Goal: Information Seeking & Learning: Understand process/instructions

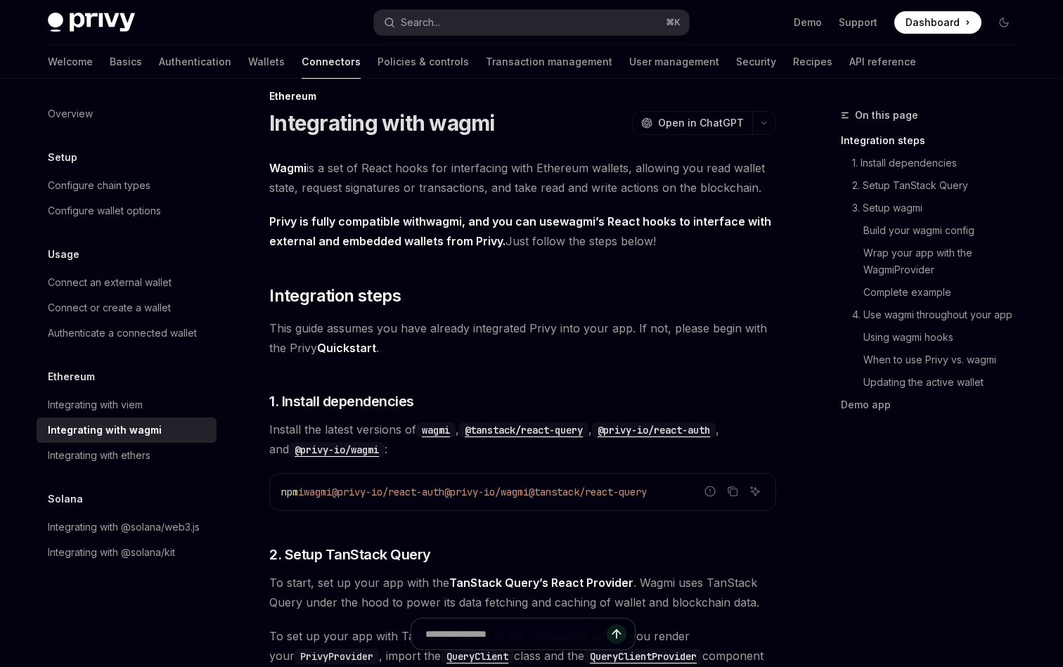
scroll to position [23, 0]
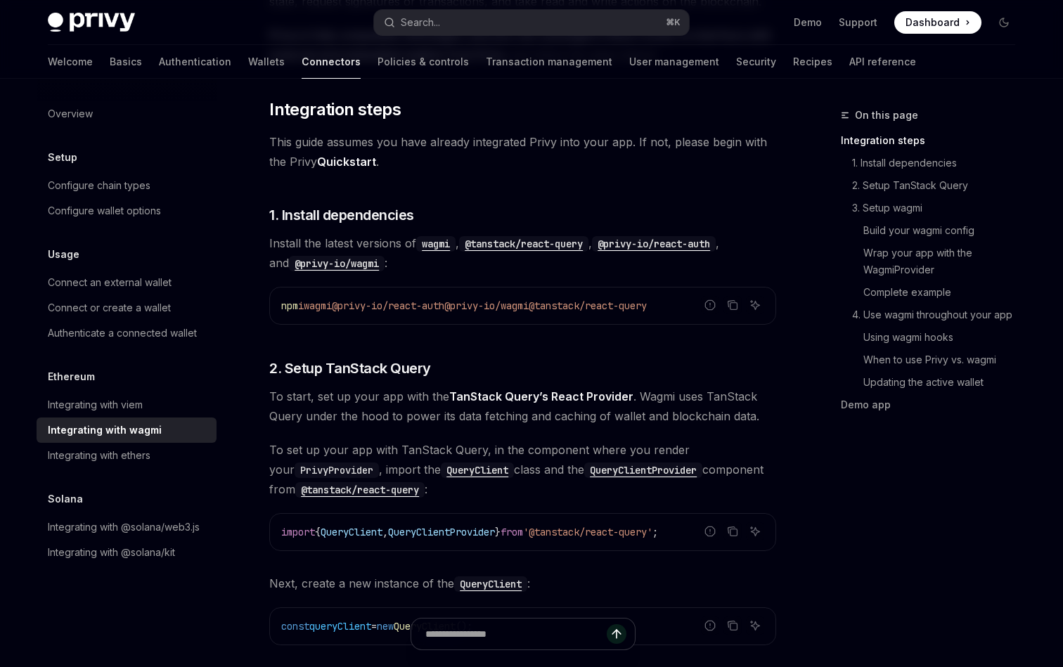
scroll to position [207, 0]
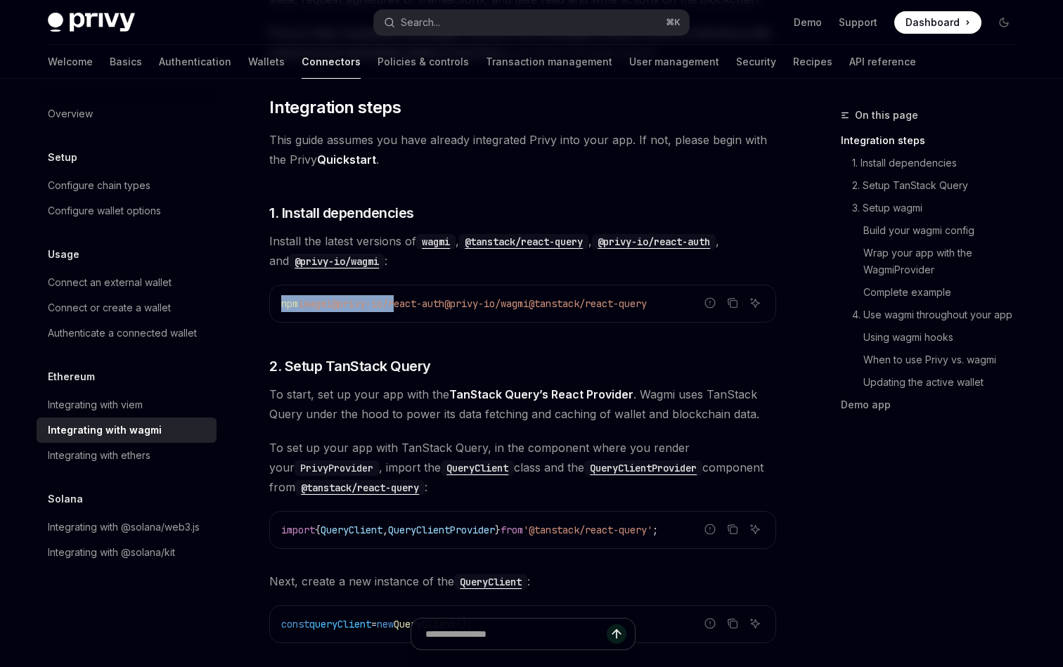
drag, startPoint x: 282, startPoint y: 303, endPoint x: 410, endPoint y: 304, distance: 128.0
click at [410, 304] on span "npm i wagmi @privy-io/react-auth @privy-io/wagmi @tanstack/react-query" at bounding box center [464, 303] width 366 height 13
click at [410, 304] on span "@privy-io/react-auth" at bounding box center [388, 303] width 112 height 13
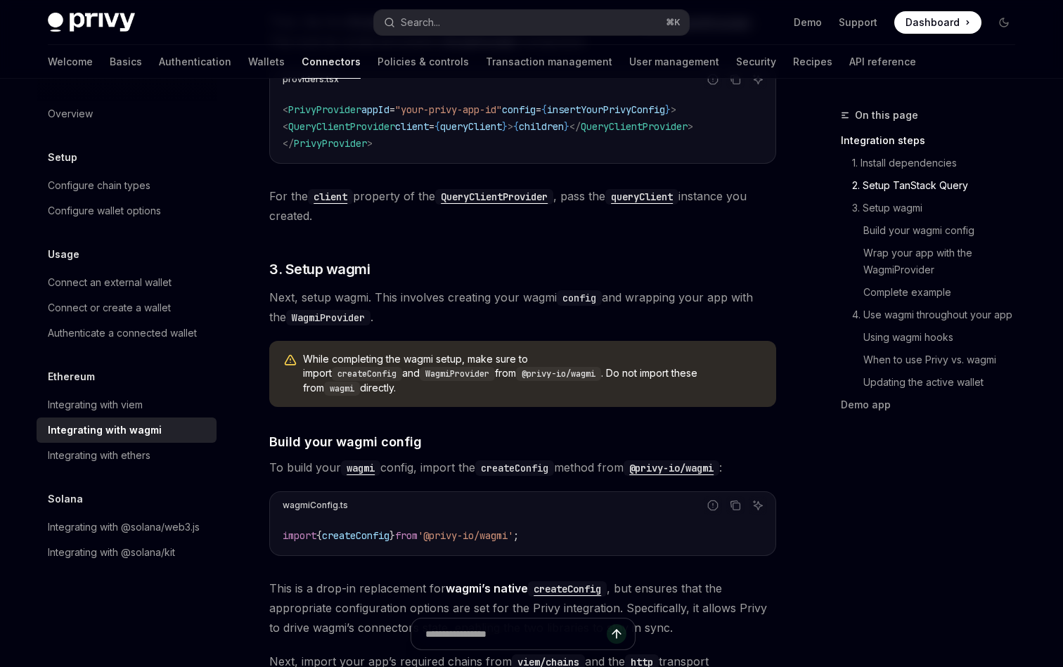
scroll to position [887, 0]
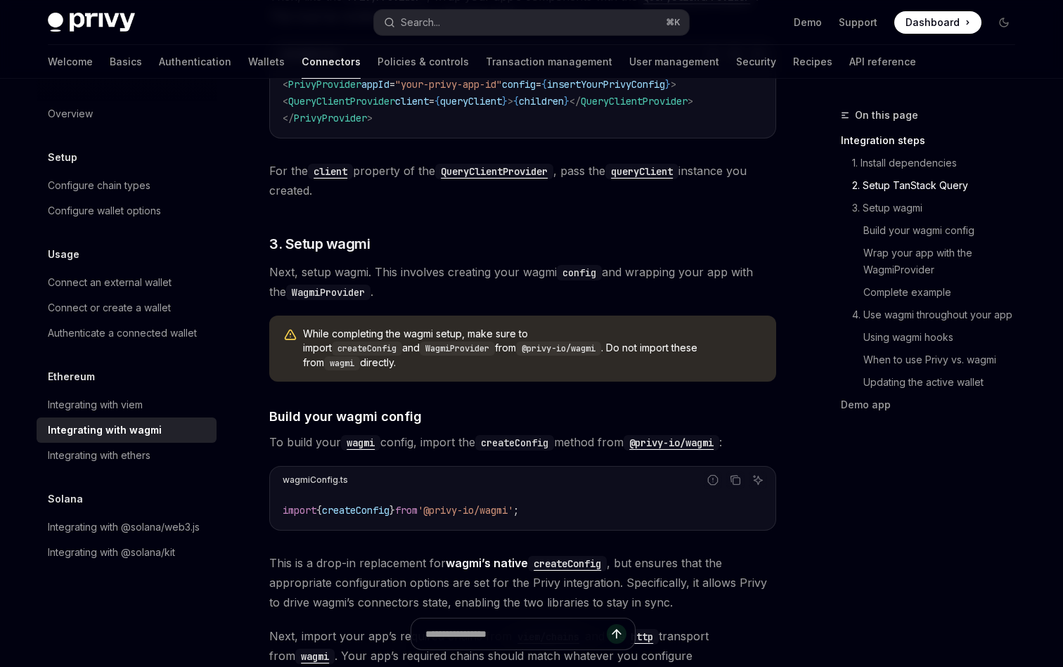
click at [416, 330] on span "While completing the wagmi setup, make sure to import createConfig and WagmiPro…" at bounding box center [532, 349] width 459 height 44
click at [600, 343] on span "While completing the wagmi setup, make sure to import createConfig and WagmiPro…" at bounding box center [532, 349] width 459 height 44
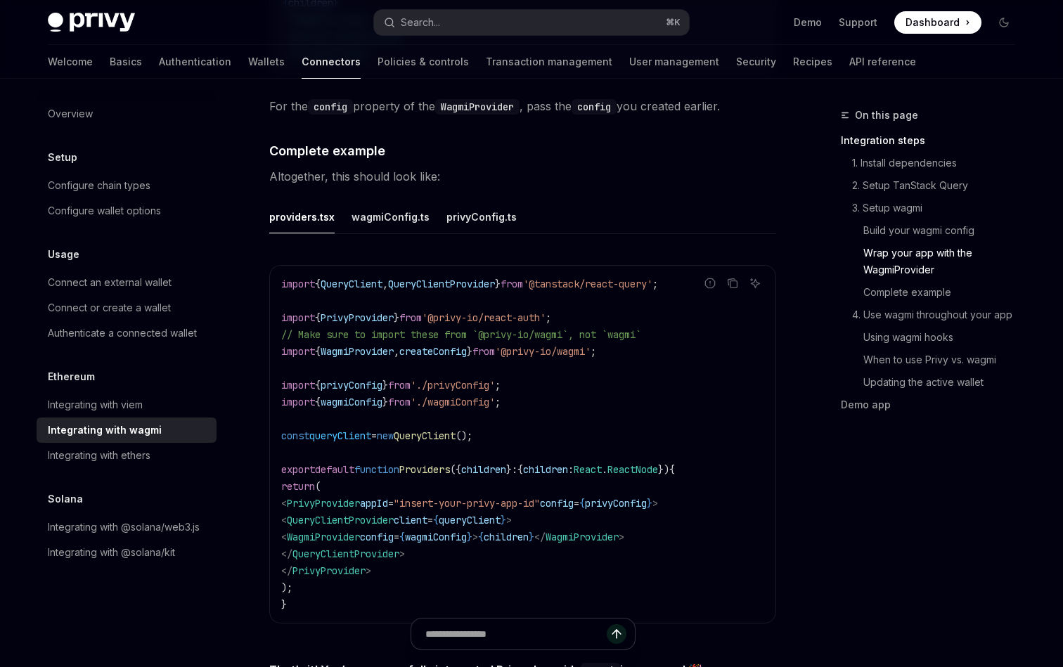
scroll to position [2446, 0]
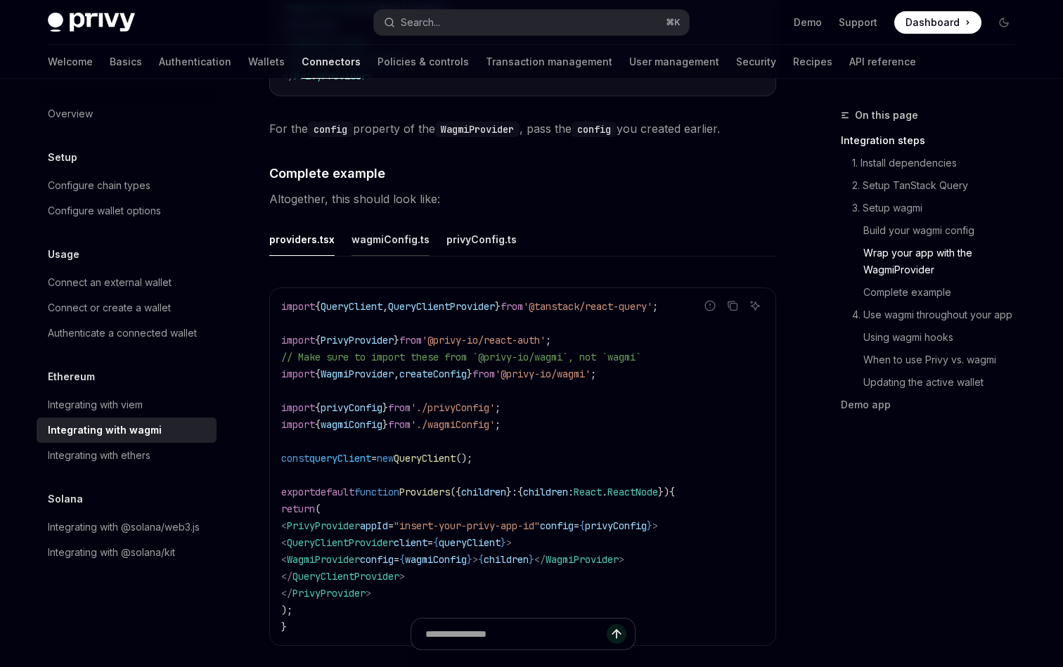
click at [388, 229] on button "wagmiConfig.ts" at bounding box center [391, 239] width 78 height 33
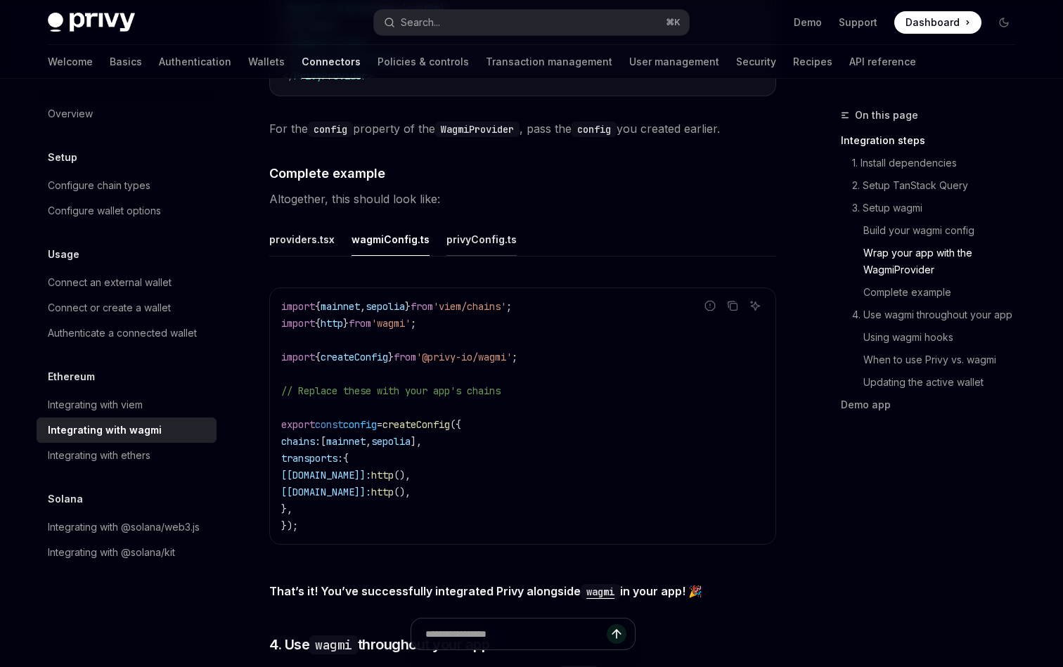
click at [460, 223] on button "privyConfig.ts" at bounding box center [481, 239] width 70 height 33
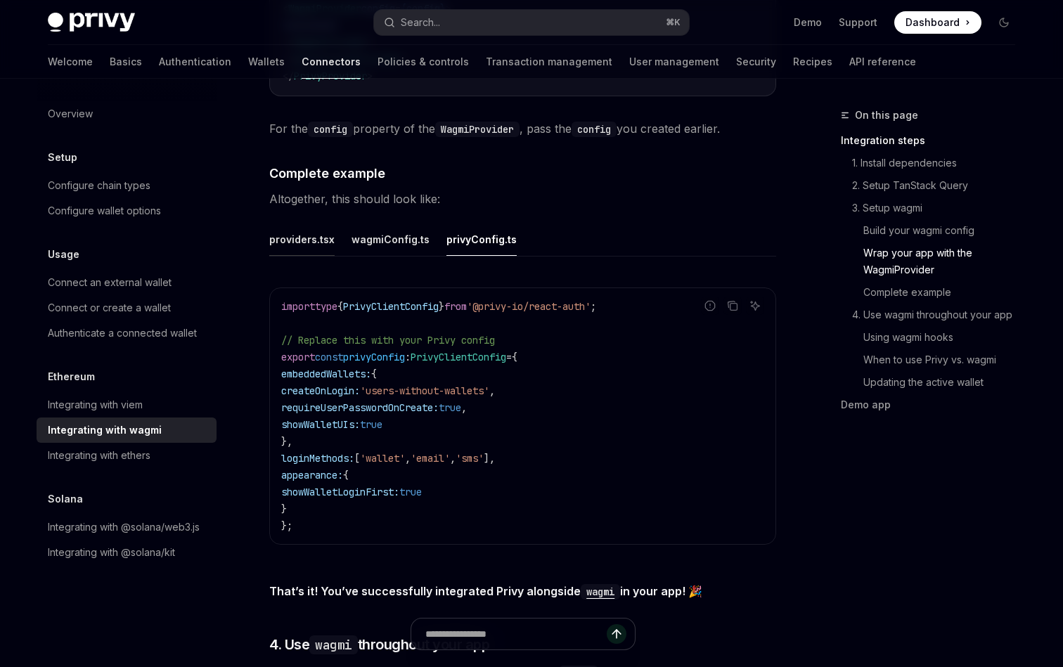
click at [299, 230] on button "providers.tsx" at bounding box center [301, 239] width 65 height 33
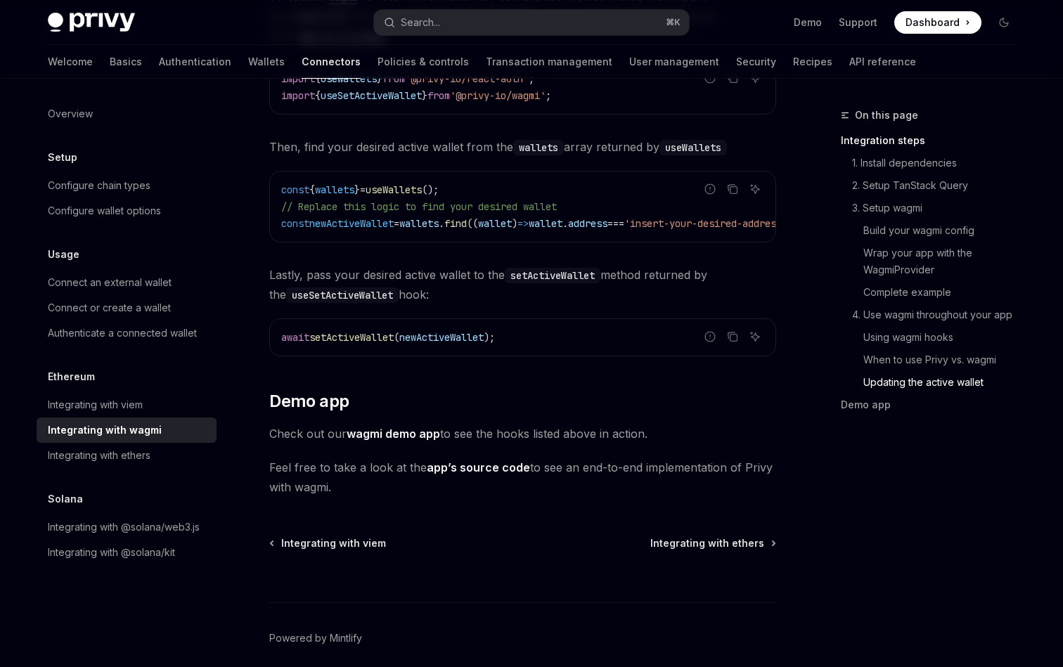
scroll to position [3923, 0]
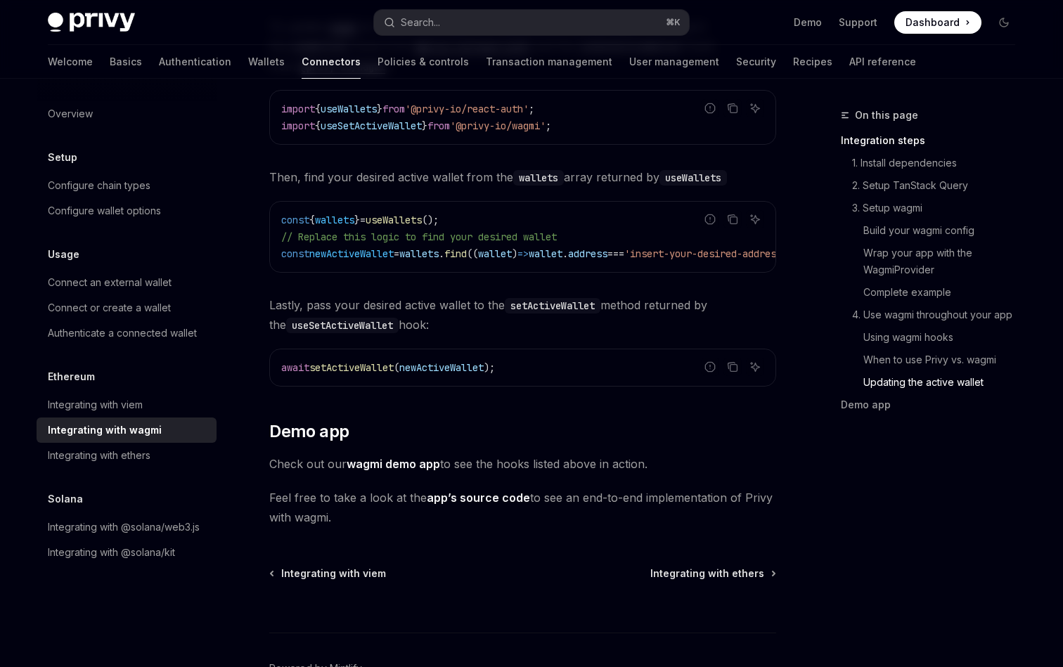
click at [391, 458] on link "wagmi demo app" at bounding box center [394, 464] width 94 height 15
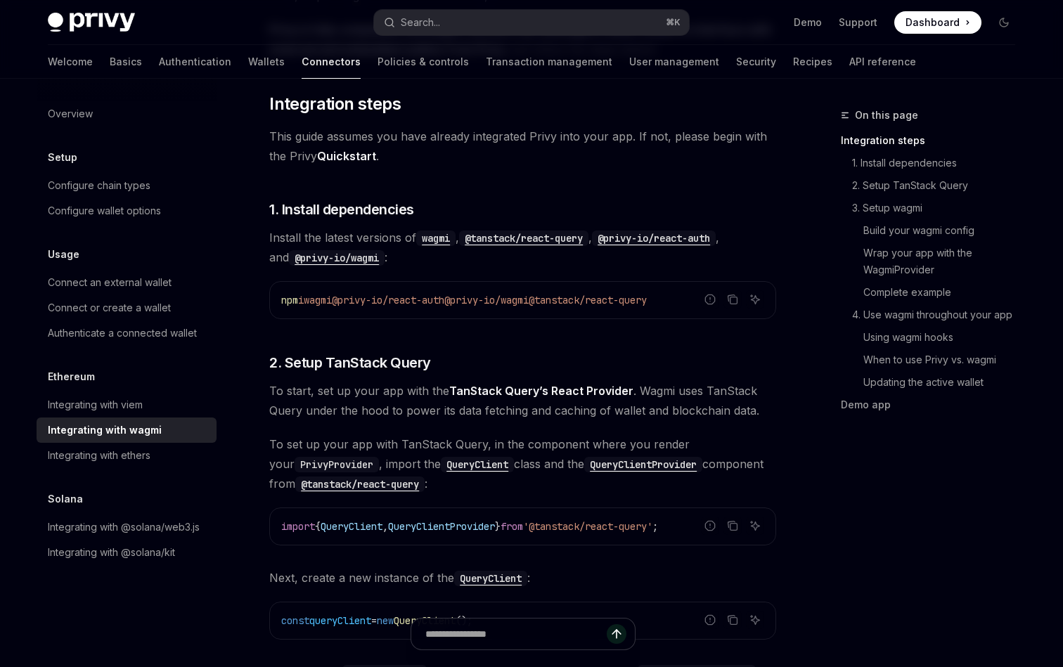
scroll to position [169, 0]
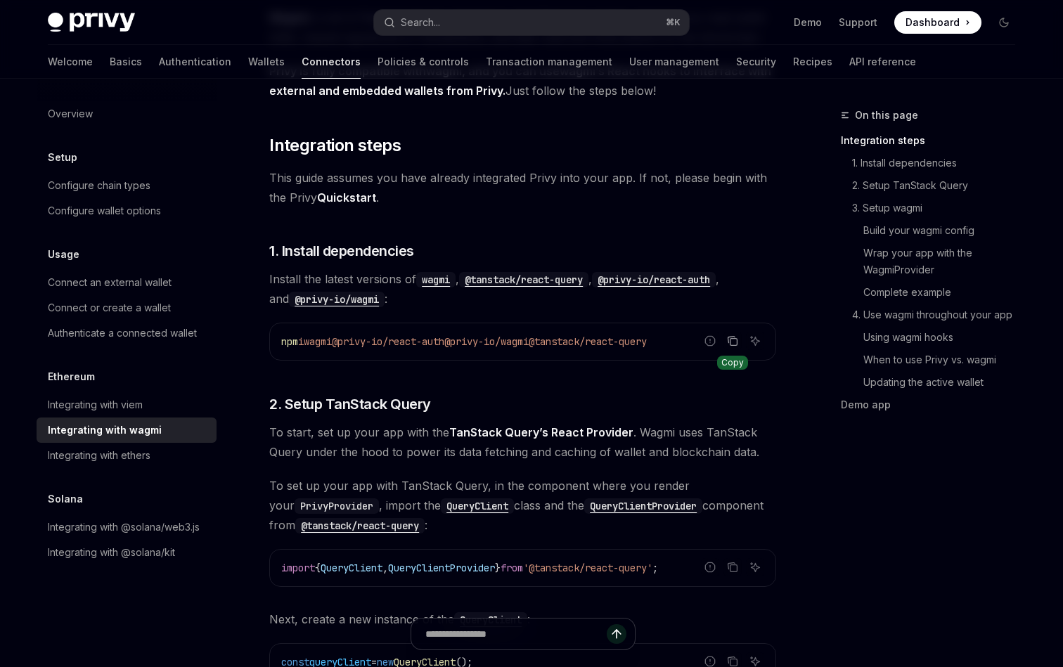
click at [734, 344] on icon "Copy the contents from the code block" at bounding box center [732, 340] width 11 height 11
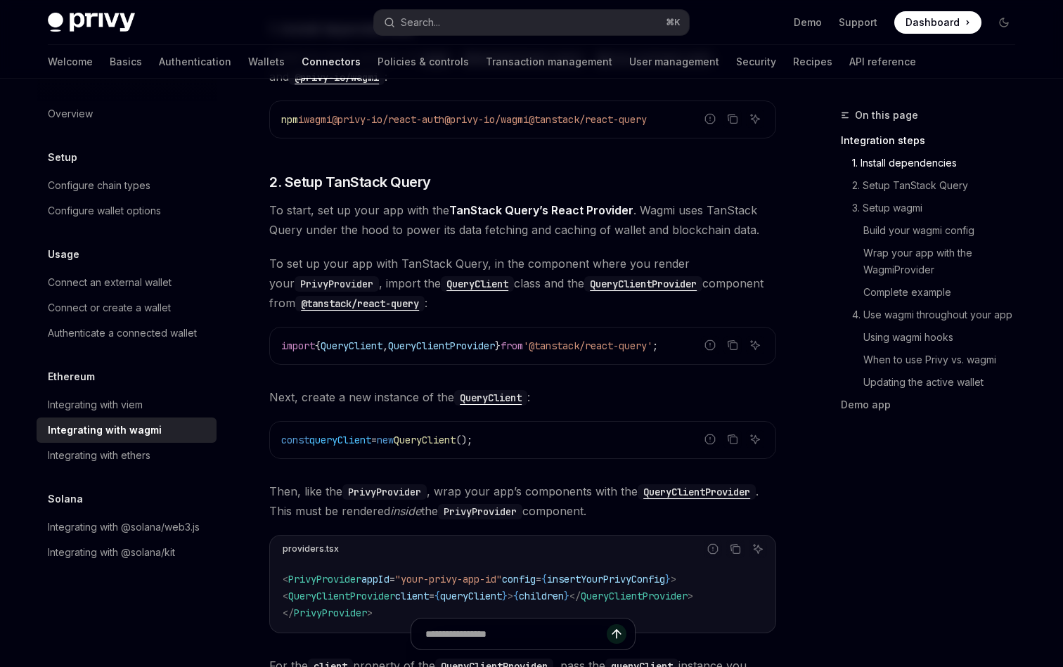
scroll to position [392, 0]
click at [730, 343] on icon "Copy the contents from the code block" at bounding box center [733, 345] width 7 height 7
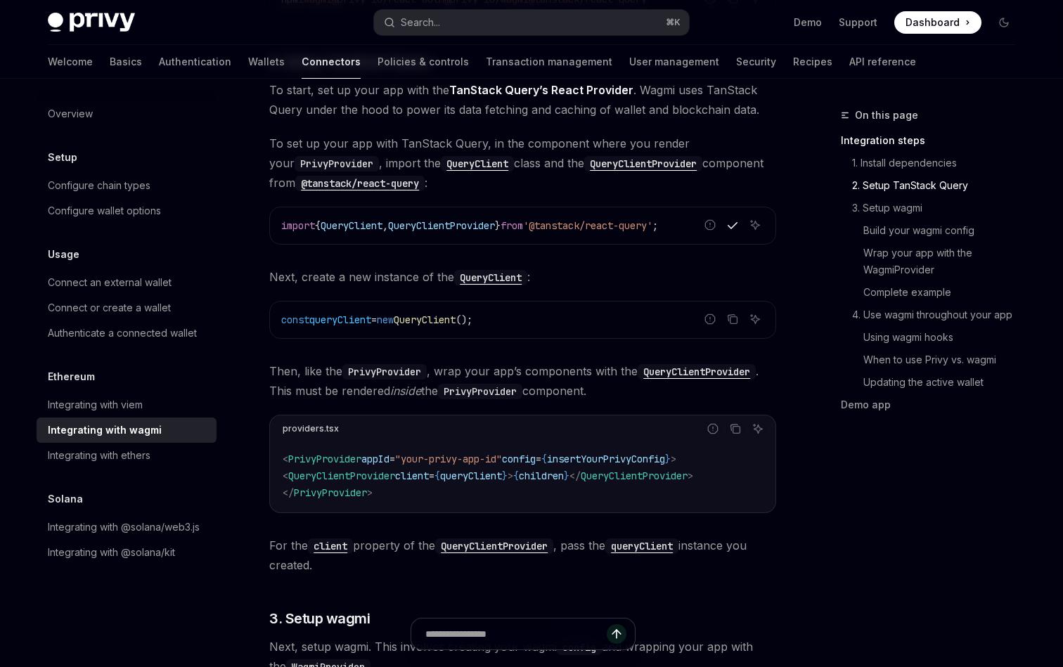
scroll to position [513, 0]
click at [535, 495] on code "< PrivyProvider appId = "your-privy-app-id" config = { insertYourPrivyConfig } …" at bounding box center [523, 474] width 480 height 51
click at [288, 476] on span "<" at bounding box center [286, 474] width 6 height 13
click at [736, 314] on icon "Copy the contents from the code block" at bounding box center [732, 317] width 11 height 11
click at [288, 469] on span "<" at bounding box center [286, 474] width 6 height 13
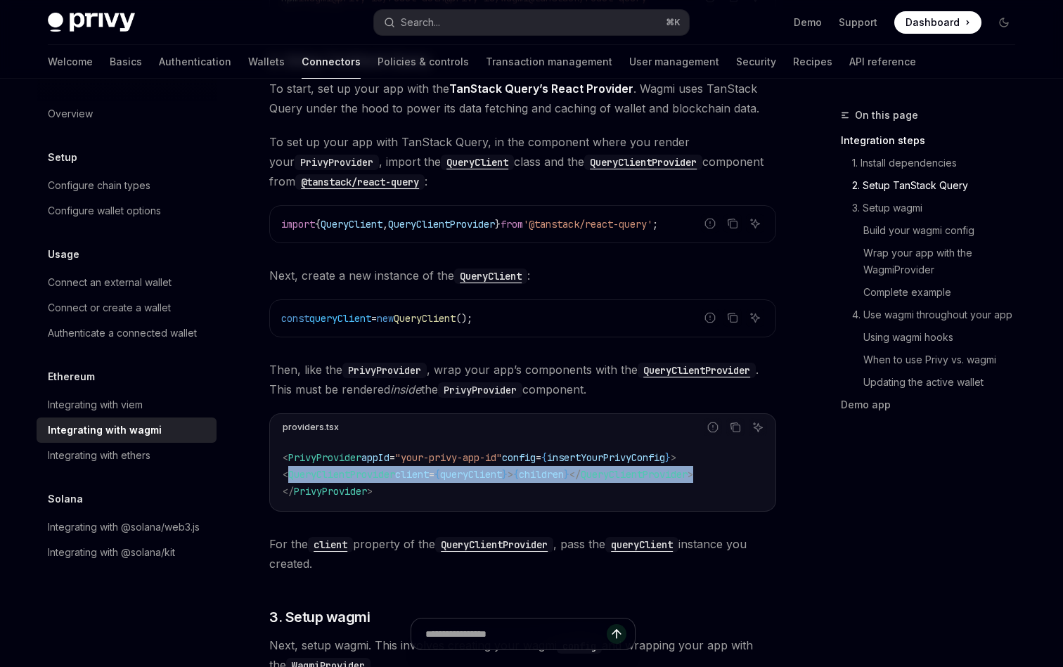
drag, startPoint x: 287, startPoint y: 476, endPoint x: 737, endPoint y: 472, distance: 450.0
click at [737, 472] on code "< PrivyProvider appId = "your-privy-app-id" config = { insertYourPrivyConfig } …" at bounding box center [523, 474] width 480 height 51
copy span "< QueryClientProvider client = { queryClient } > { children } </ QueryClientPro…"
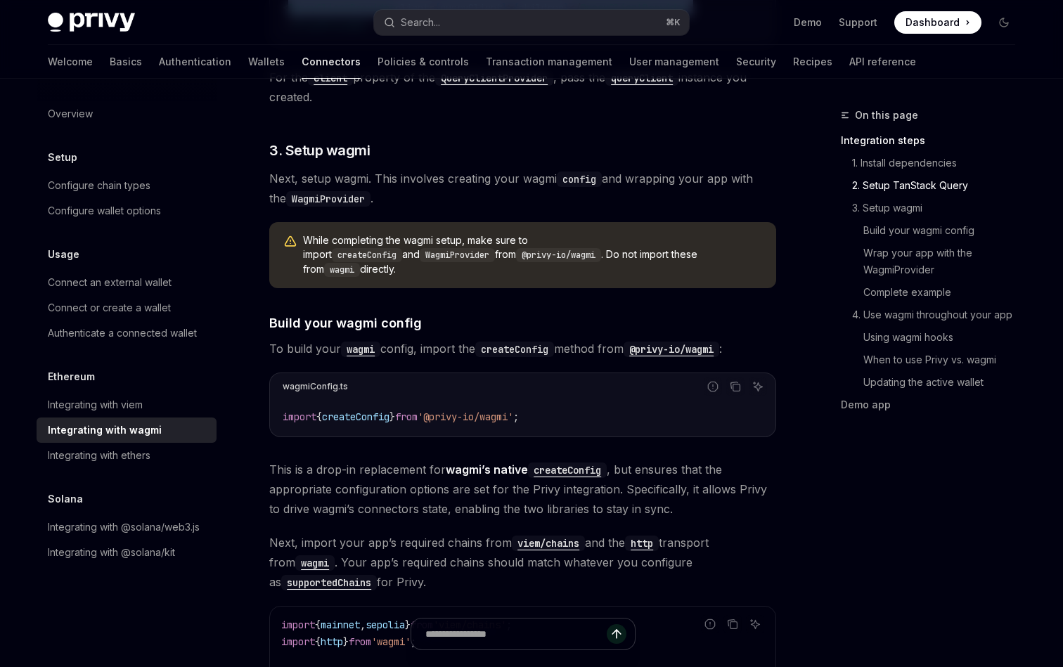
scroll to position [999, 0]
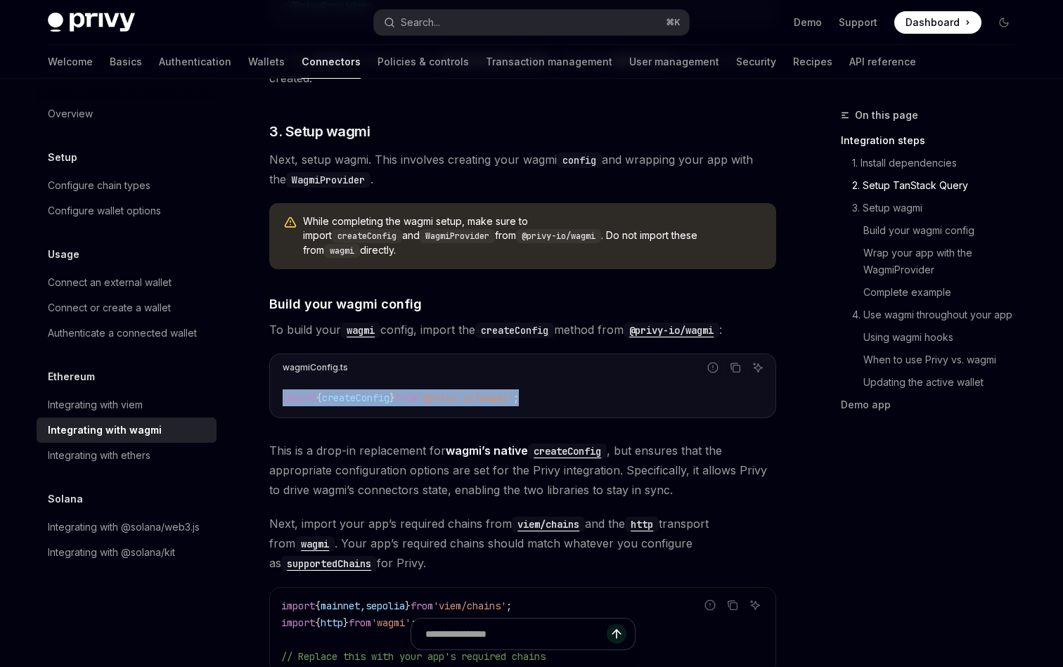
drag, startPoint x: 578, startPoint y: 392, endPoint x: 242, endPoint y: 383, distance: 336.2
copy span "import { createConfig } from '@privy-io/wagmi' ;"
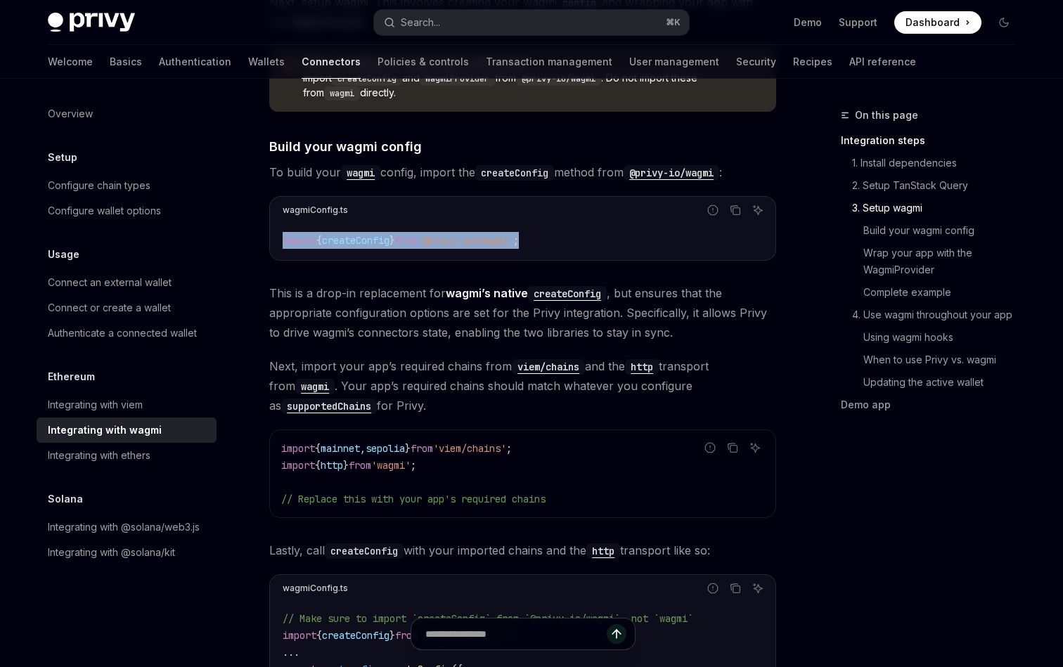
scroll to position [1178, 0]
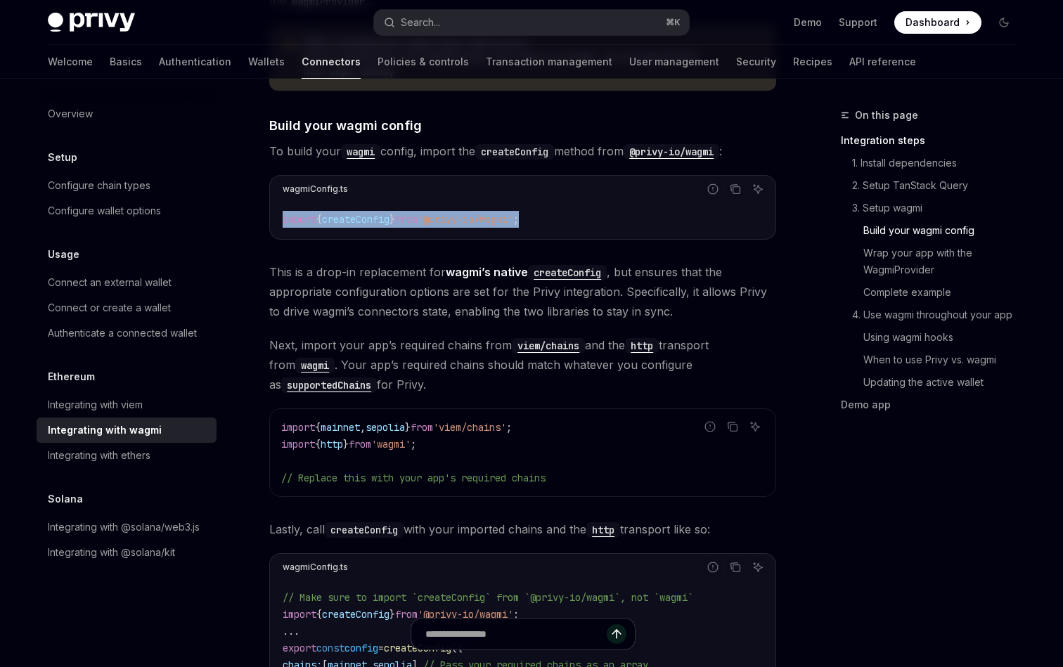
copy span "import { createConfig } from '@privy-io/wagmi' ;"
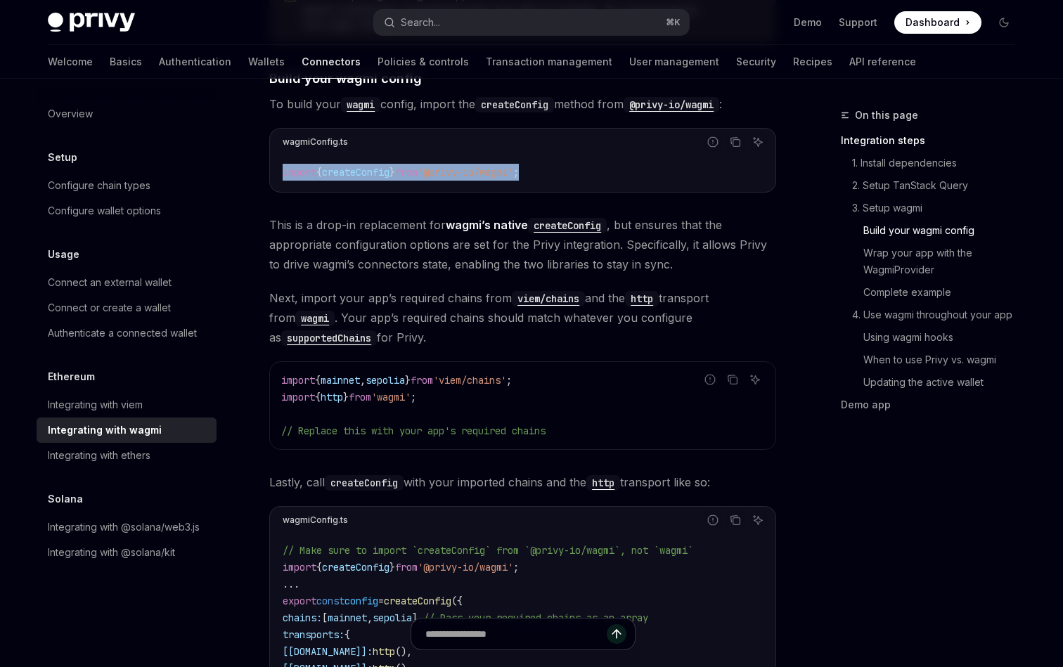
scroll to position [1233, 0]
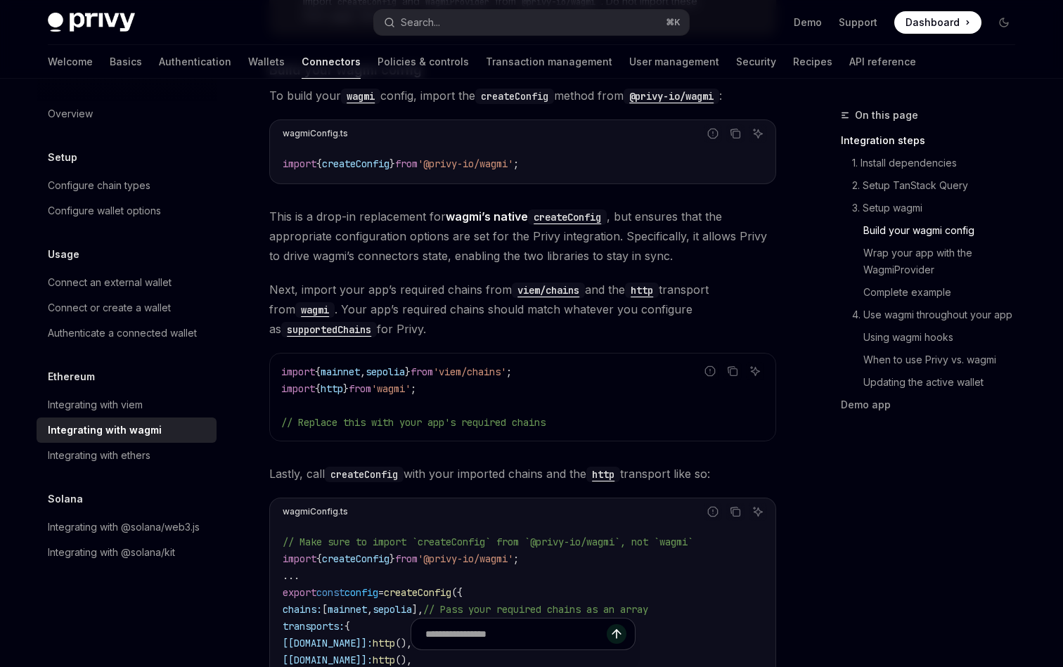
click at [475, 375] on code "import { mainnet , sepolia } from 'viem/chains' ; import { http } from 'wagmi' …" at bounding box center [522, 396] width 483 height 67
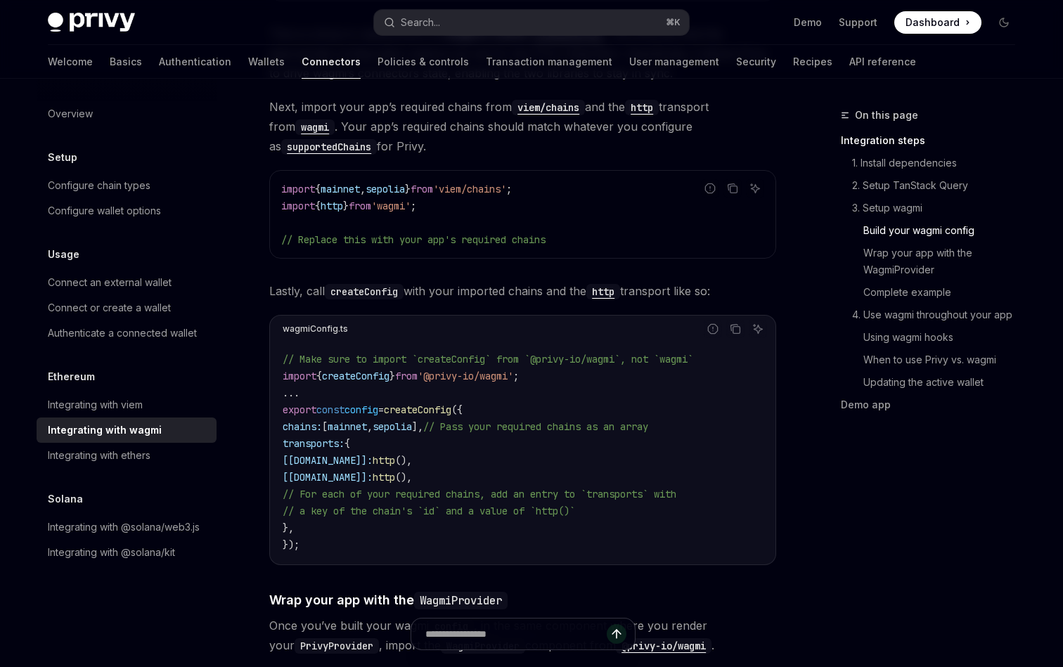
scroll to position [1404, 0]
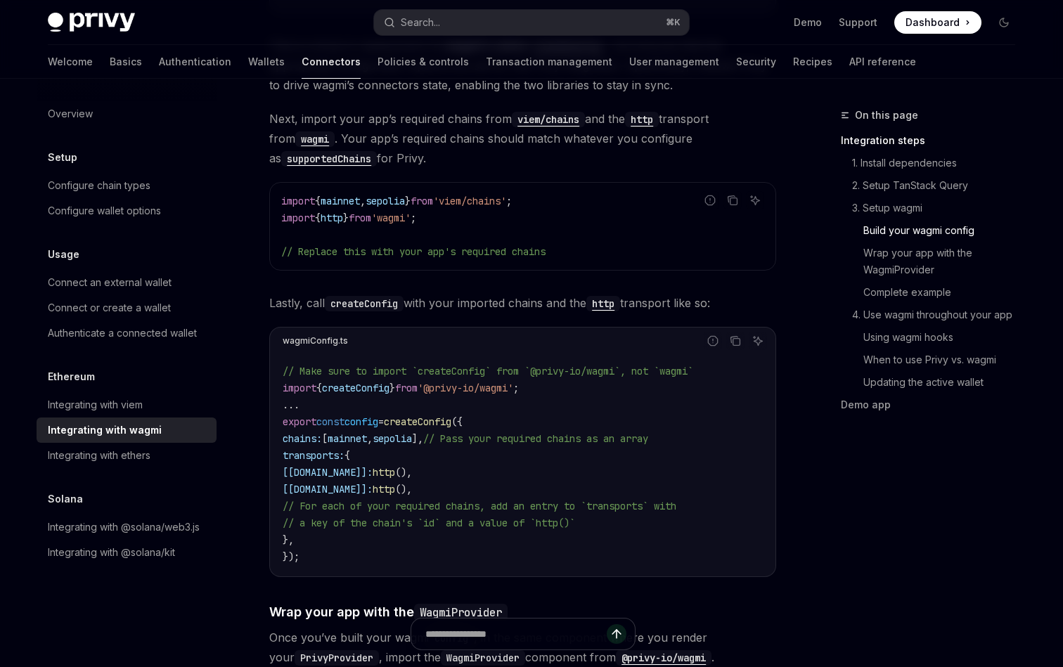
click at [569, 368] on code "// Make sure to import `createConfig` from `@privy-io/wagmi`, not `wagmi` impor…" at bounding box center [523, 464] width 480 height 202
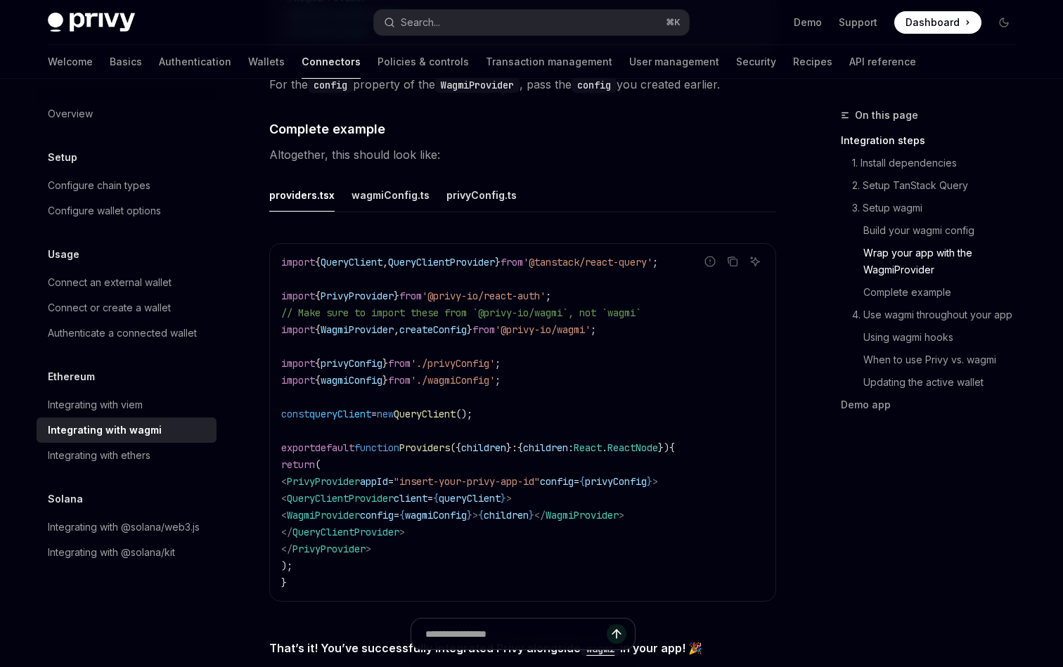
scroll to position [2520, 0]
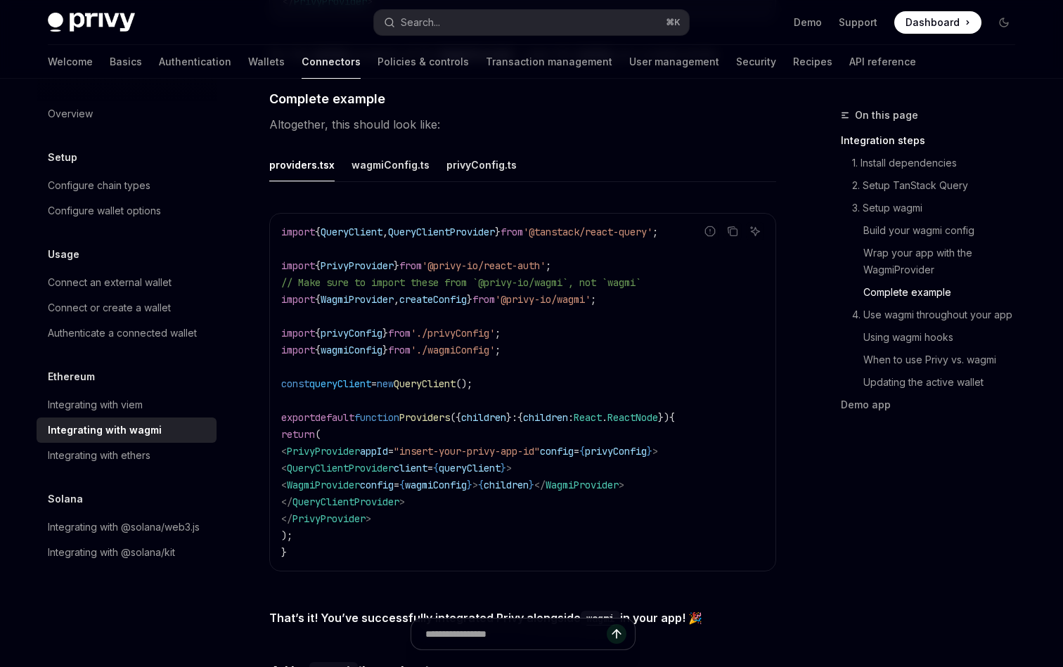
click at [529, 340] on code "import { QueryClient , QueryClientProvider } from '@tanstack/react-query' ; imp…" at bounding box center [522, 392] width 483 height 337
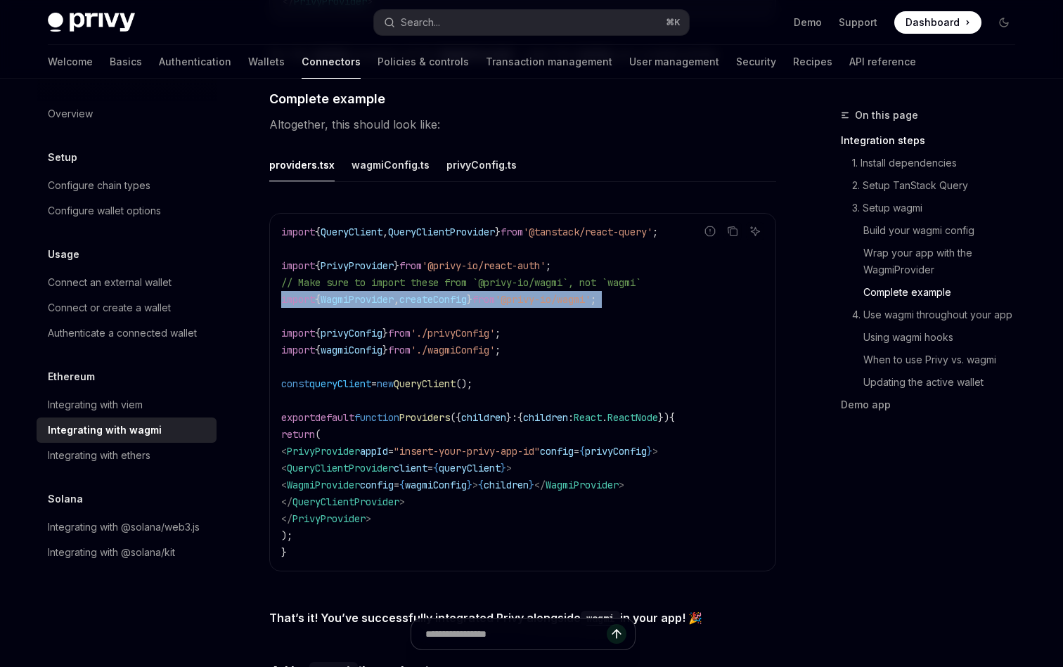
drag, startPoint x: 276, startPoint y: 290, endPoint x: 590, endPoint y: 304, distance: 314.6
click at [591, 304] on div "import { QueryClient , QueryClientProvider } from '@tanstack/react-query' ; imp…" at bounding box center [522, 392] width 505 height 357
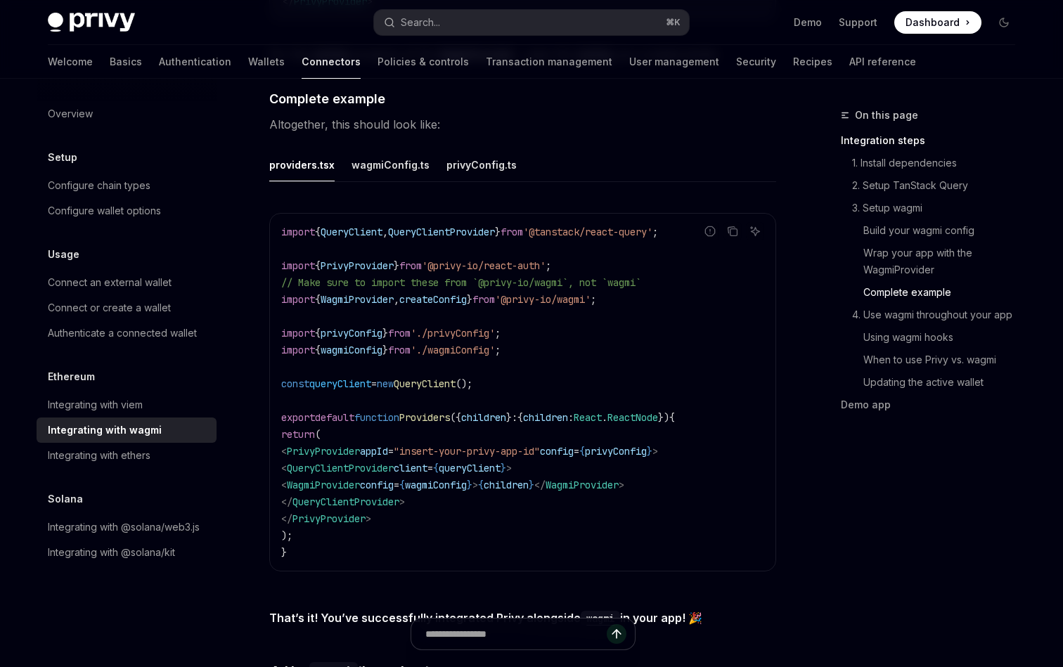
click at [531, 342] on code "import { QueryClient , QueryClientProvider } from '@tanstack/react-query' ; imp…" at bounding box center [522, 392] width 483 height 337
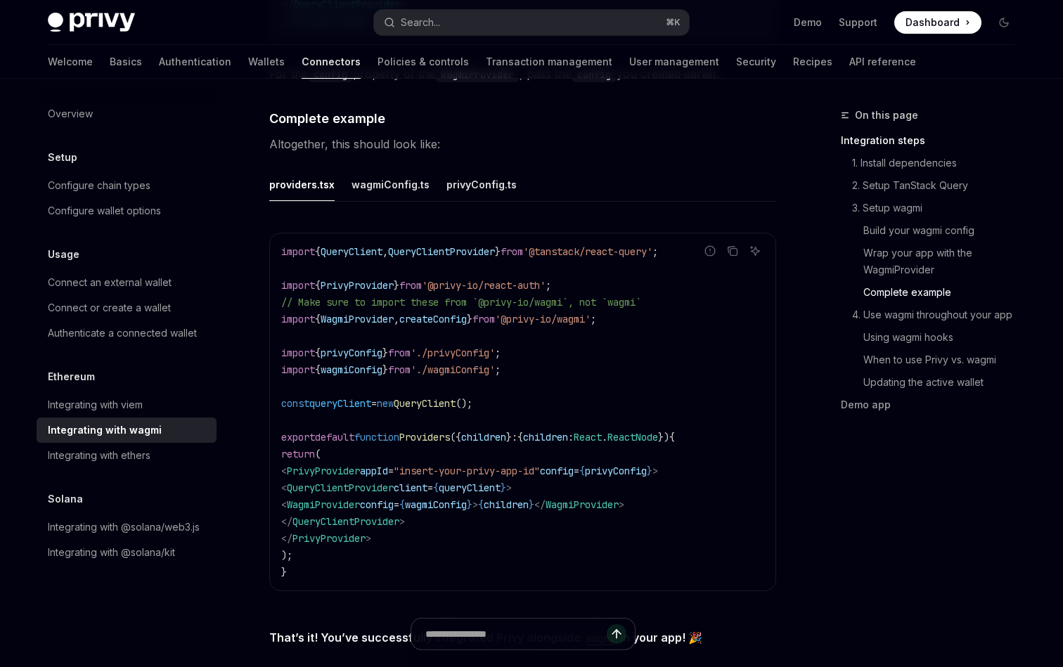
scroll to position [2525, 0]
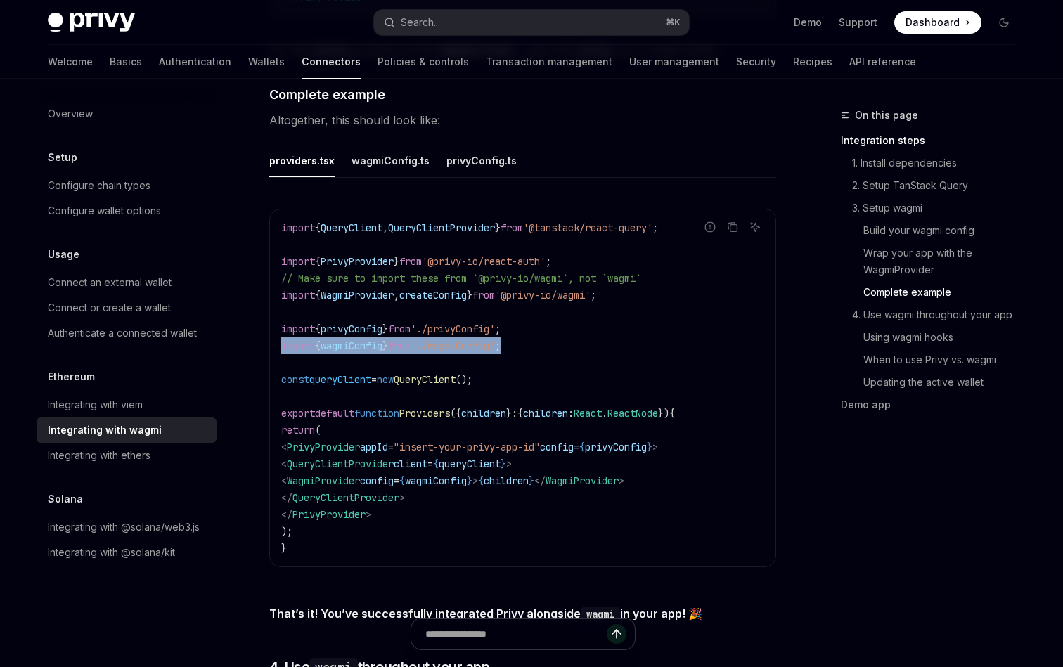
drag, startPoint x: 534, startPoint y: 330, endPoint x: 280, endPoint y: 331, distance: 253.8
click at [280, 331] on div "import { QueryClient , QueryClientProvider } from '@tanstack/react-query' ; imp…" at bounding box center [522, 388] width 505 height 357
click at [558, 272] on span "// Make sure to import these from `@privy-io/wagmi`, not `wagmi`" at bounding box center [461, 278] width 360 height 13
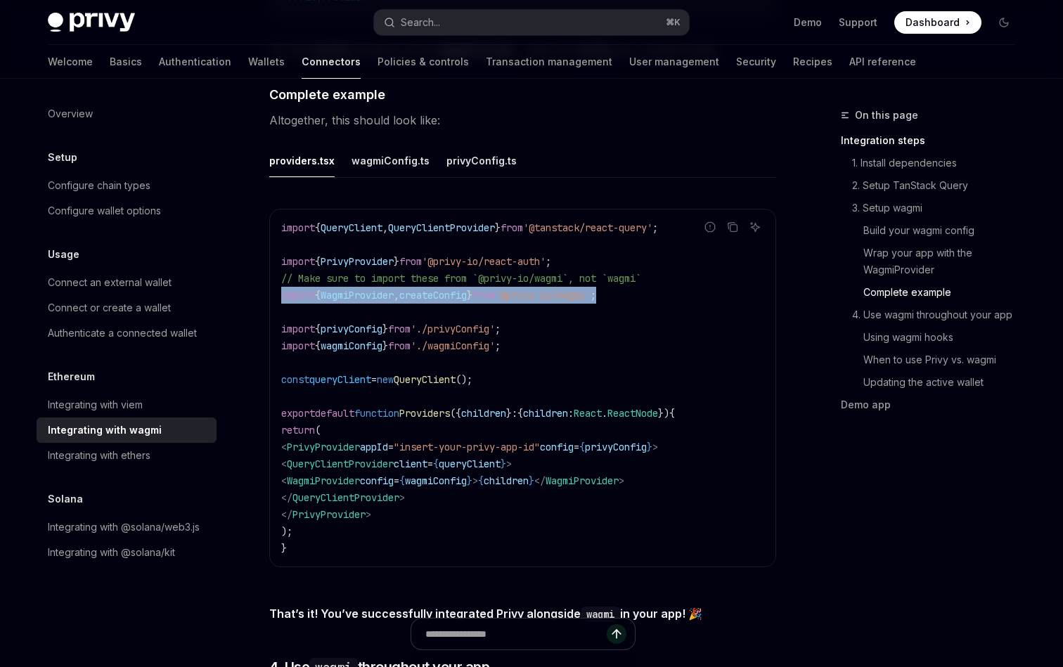
drag, startPoint x: 659, startPoint y: 286, endPoint x: 264, endPoint y: 287, distance: 395.1
copy span "import { WagmiProvider , createConfig } from '@privy-io/wagmi' ;"
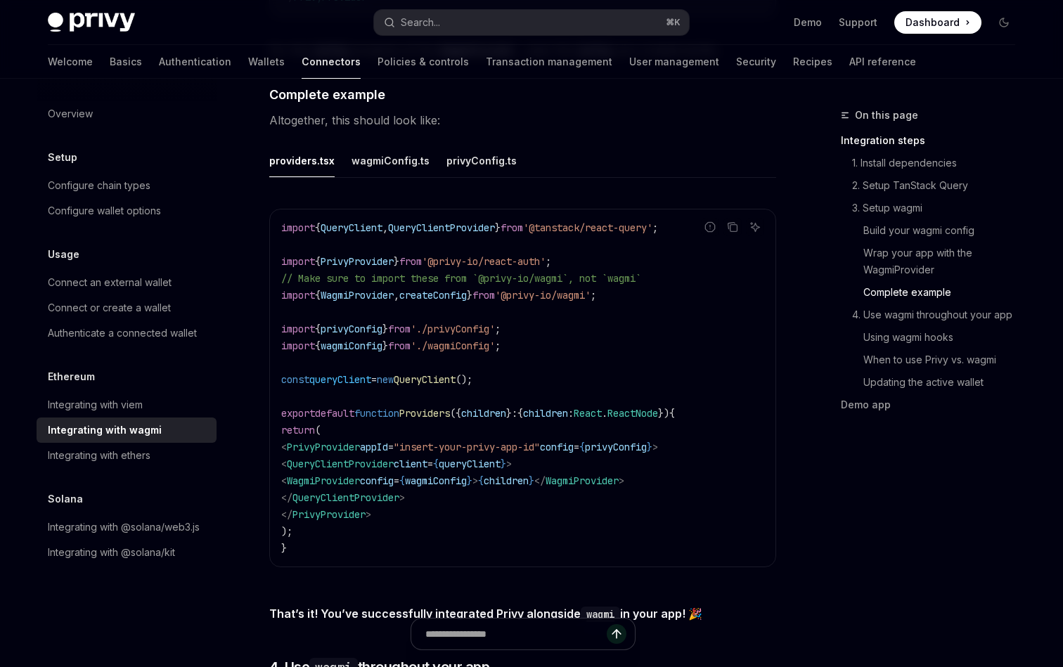
click at [463, 388] on code "import { QueryClient , QueryClientProvider } from '@tanstack/react-query' ; imp…" at bounding box center [522, 387] width 483 height 337
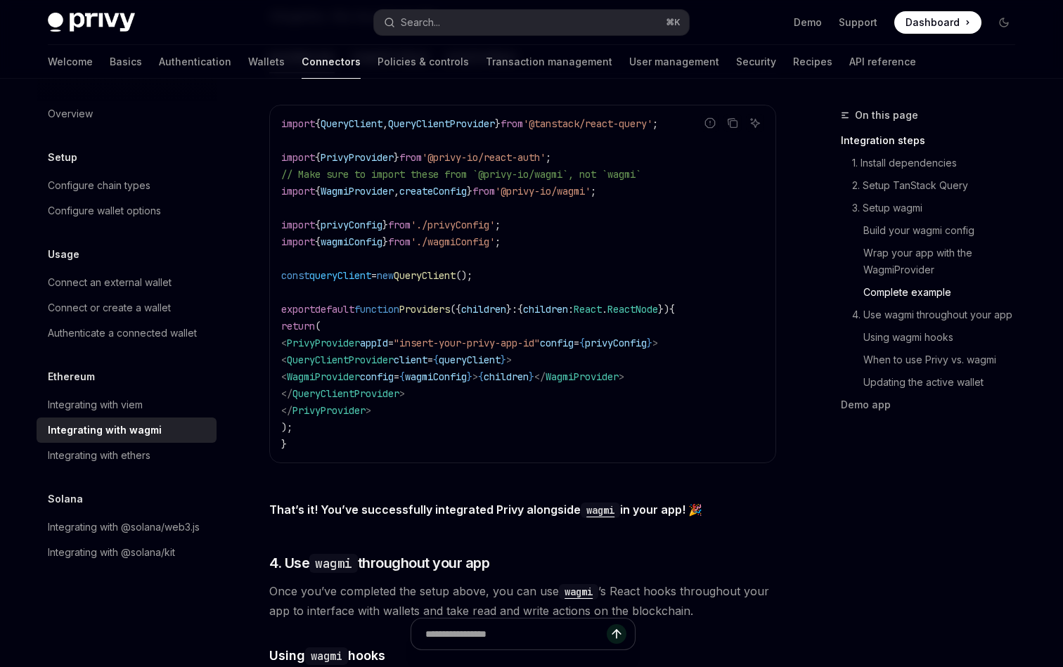
scroll to position [2629, 0]
drag, startPoint x: 323, startPoint y: 365, endPoint x: 721, endPoint y: 368, distance: 397.9
click at [721, 368] on code "import { QueryClient , QueryClientProvider } from '@tanstack/react-query' ; imp…" at bounding box center [522, 283] width 483 height 337
copy span "< WagmiProvider config = { wagmiConfig } > { children } </ WagmiProvider >"
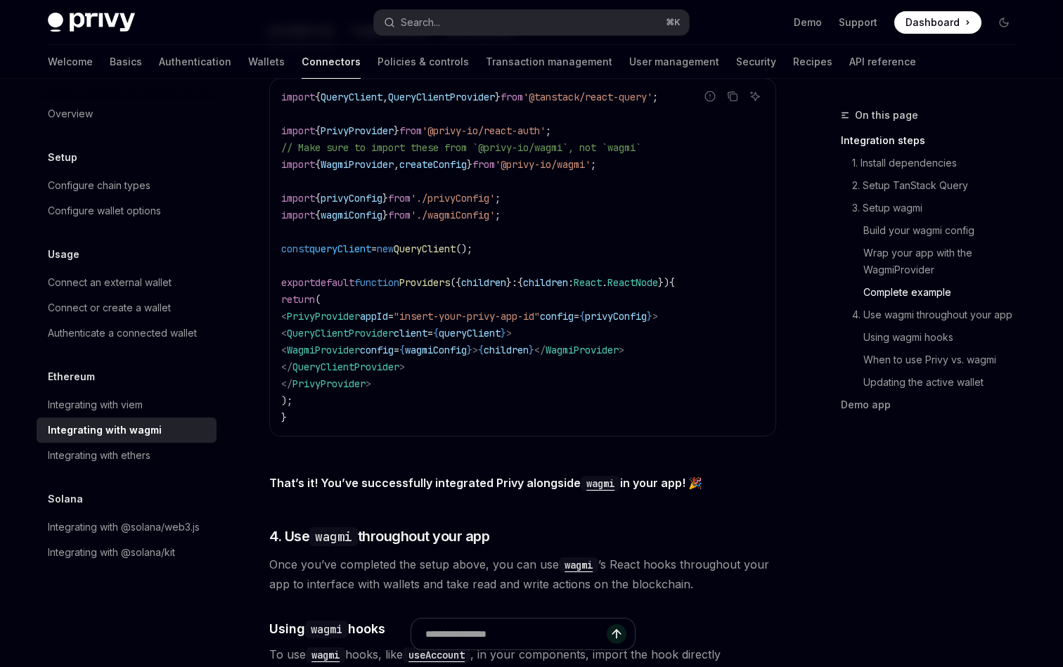
scroll to position [2636, 0]
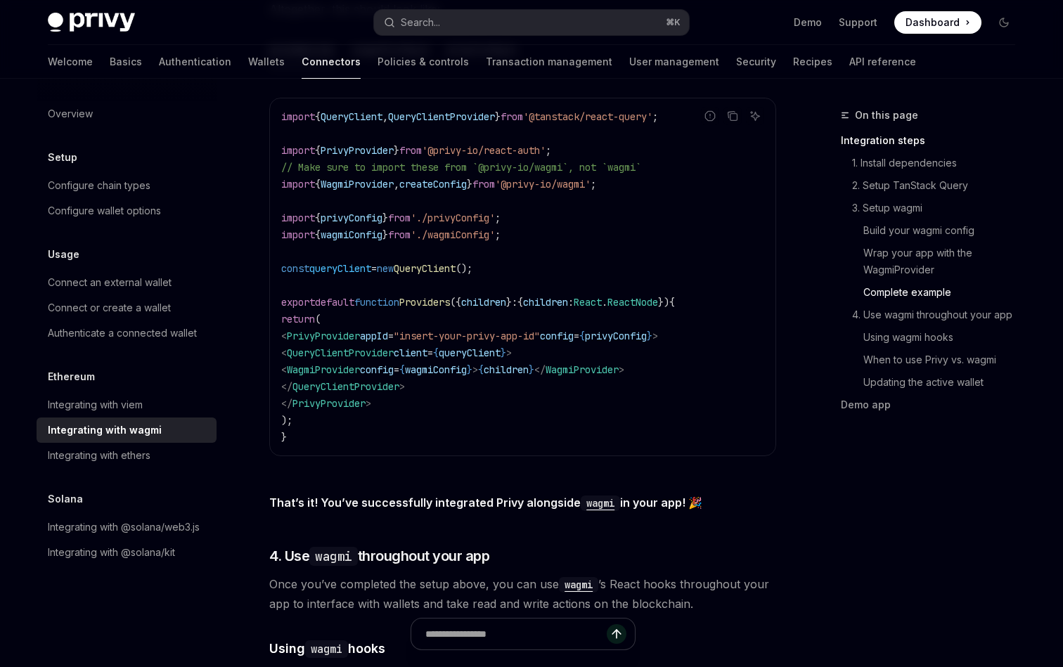
click at [439, 262] on span "QueryClient" at bounding box center [425, 268] width 62 height 13
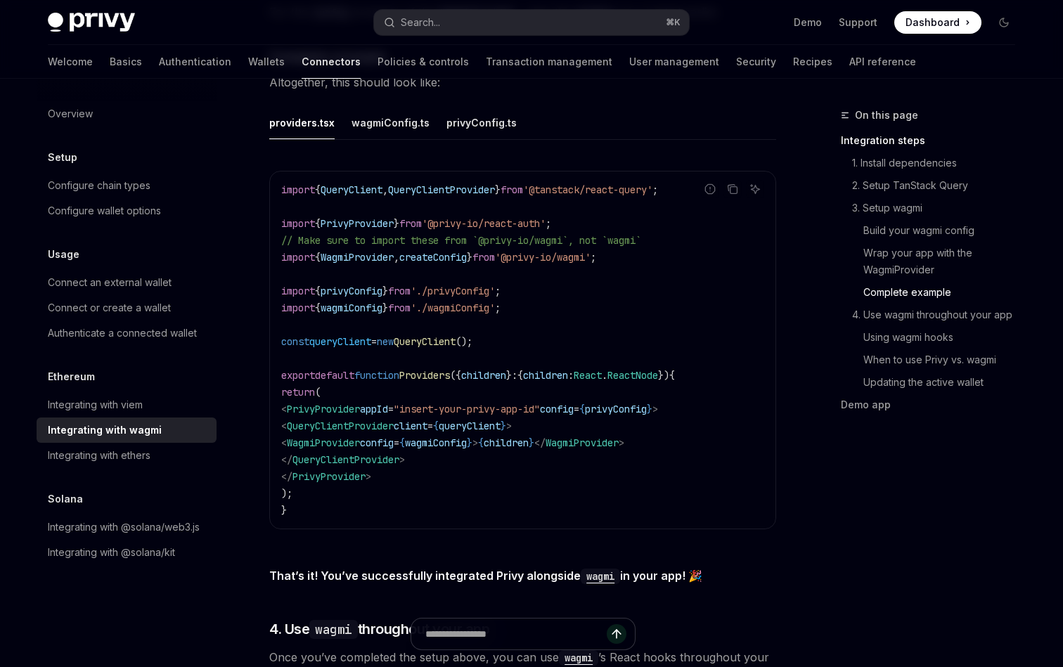
scroll to position [2535, 0]
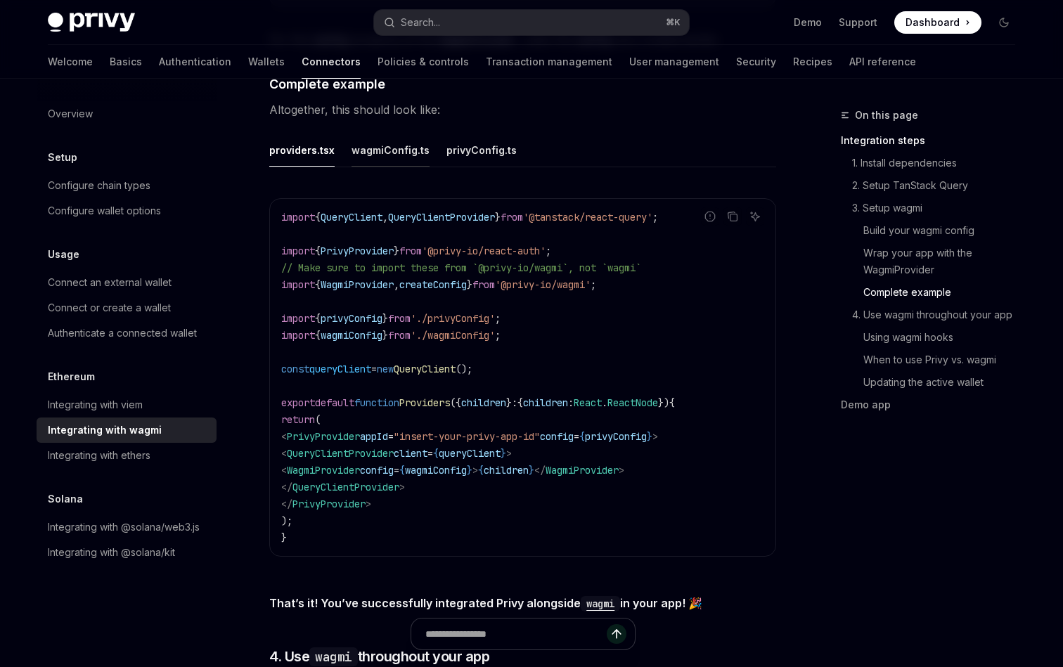
click at [387, 140] on button "wagmiConfig.ts" at bounding box center [391, 150] width 78 height 33
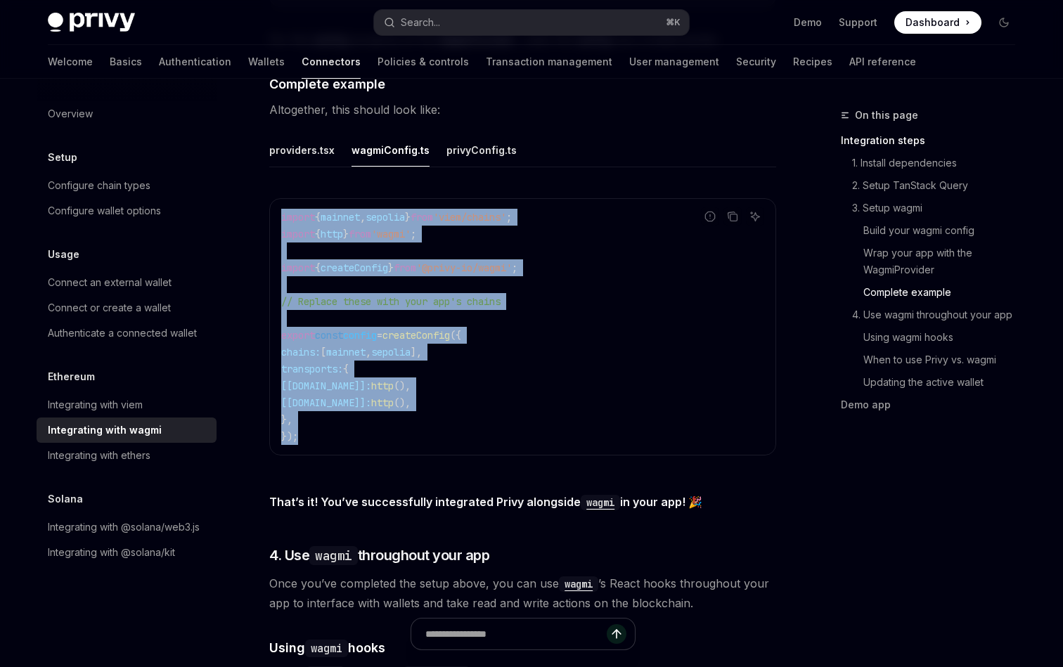
drag, startPoint x: 308, startPoint y: 423, endPoint x: 247, endPoint y: 207, distance: 224.1
copy code "import { mainnet , sepolia } from 'viem/chains' ; import { http } from 'wagmi' …"
click at [486, 404] on code "import { mainnet , sepolia } from 'viem/chains' ; import { http } from 'wagmi' …" at bounding box center [522, 327] width 483 height 236
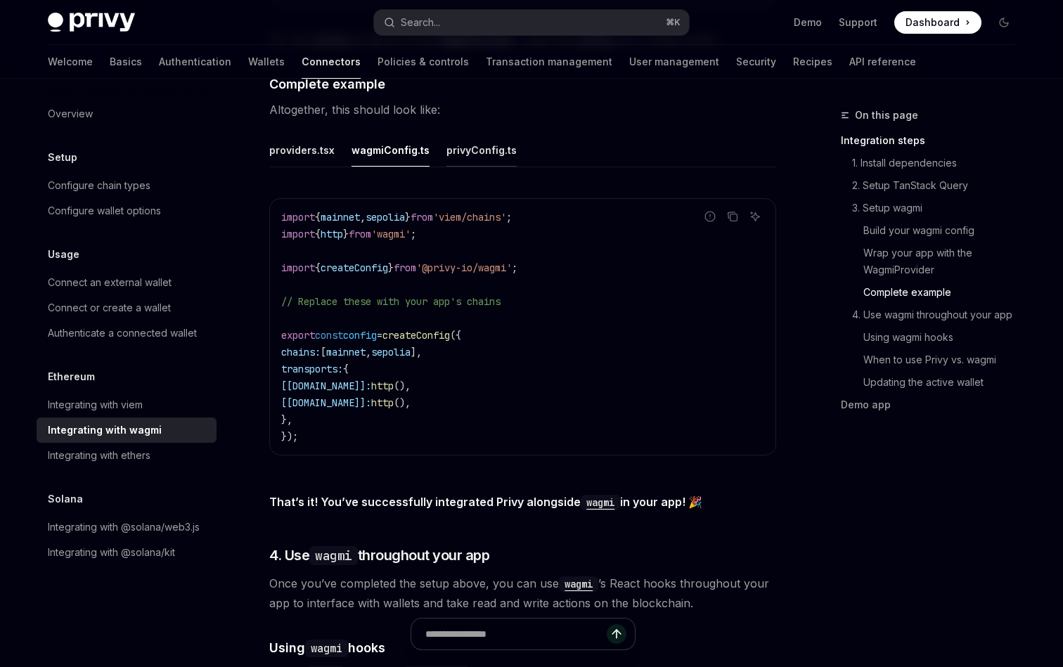
click at [471, 149] on button "privyConfig.ts" at bounding box center [481, 150] width 70 height 33
type textarea "*"
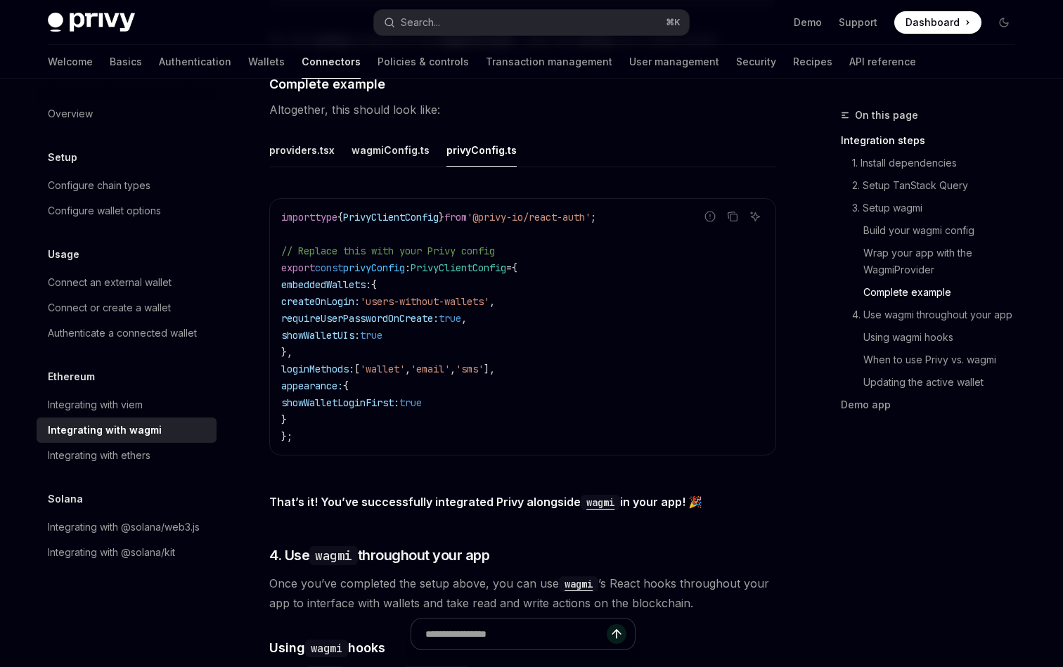
click at [360, 363] on span "[" at bounding box center [357, 369] width 6 height 13
click at [382, 312] on span "requireUserPasswordOnCreate:" at bounding box center [359, 318] width 157 height 13
click at [347, 329] on span "showWalletUIs:" at bounding box center [320, 335] width 79 height 13
